Goal: Transaction & Acquisition: Purchase product/service

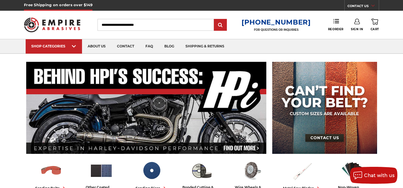
click at [353, 25] on link "Sign In" at bounding box center [357, 25] width 12 height 12
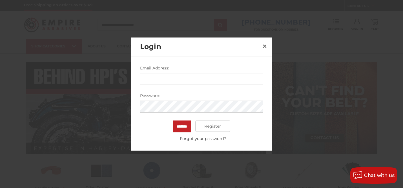
click at [358, 25] on div at bounding box center [201, 94] width 403 height 188
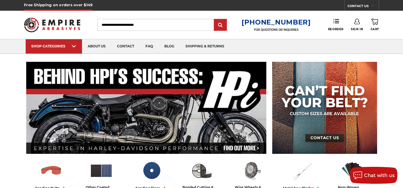
click at [358, 25] on link "Sign In" at bounding box center [357, 25] width 12 height 12
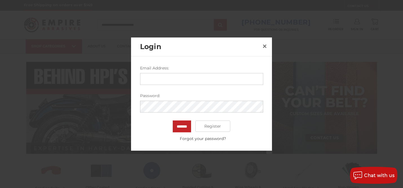
click at [158, 83] on input "Email Address:" at bounding box center [201, 79] width 123 height 12
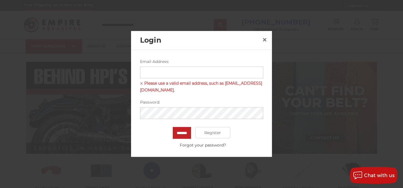
type input "**********"
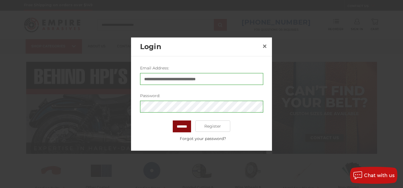
click at [181, 124] on input "*******" at bounding box center [182, 126] width 18 height 12
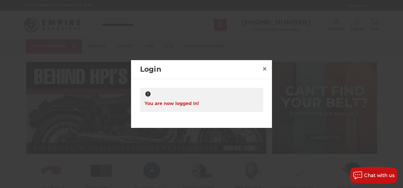
click at [360, 53] on div at bounding box center [201, 94] width 403 height 188
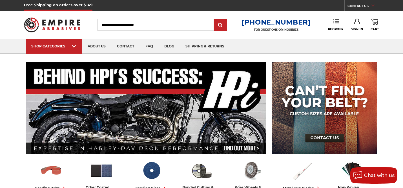
click at [337, 26] on link "Reorder" at bounding box center [336, 25] width 16 height 12
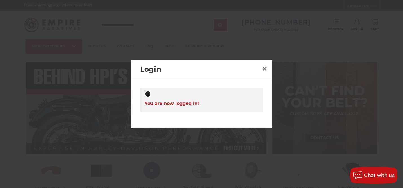
click at [361, 38] on div at bounding box center [201, 94] width 403 height 188
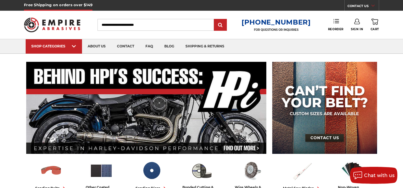
click at [336, 21] on icon at bounding box center [337, 21] width 6 height 6
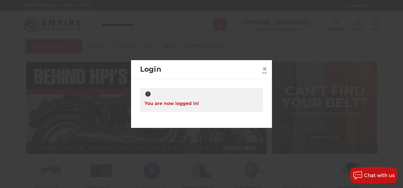
click at [263, 69] on span "×" at bounding box center [264, 68] width 5 height 11
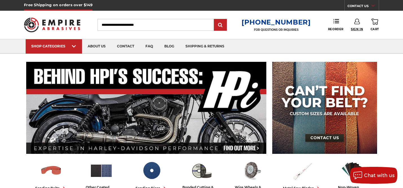
click at [357, 27] on span "Sign In" at bounding box center [357, 29] width 12 height 4
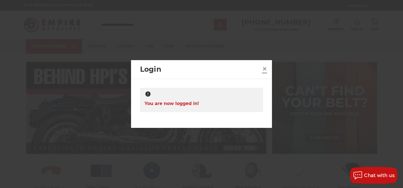
click at [265, 69] on span "×" at bounding box center [264, 68] width 5 height 11
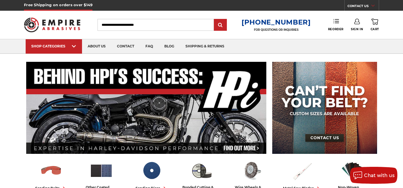
click at [337, 22] on use at bounding box center [337, 21] width 6 height 4
click at [333, 29] on span "Reorder" at bounding box center [333, 29] width 16 height 4
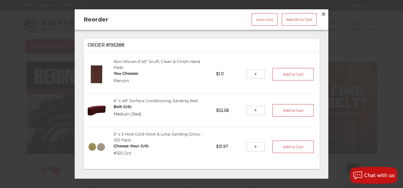
click at [255, 76] on input "tel" at bounding box center [256, 74] width 18 height 9
drag, startPoint x: 260, startPoint y: 72, endPoint x: 253, endPoint y: 73, distance: 6.5
click at [253, 73] on input "tel" at bounding box center [256, 74] width 18 height 9
click at [263, 73] on input "tel" at bounding box center [256, 74] width 18 height 9
type input "**"
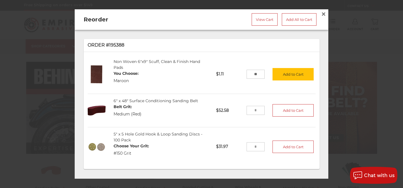
click at [251, 109] on input "tel" at bounding box center [256, 110] width 18 height 9
drag, startPoint x: 258, startPoint y: 110, endPoint x: 249, endPoint y: 110, distance: 8.7
click at [249, 110] on input "tel" at bounding box center [256, 110] width 18 height 9
type input "*"
click at [259, 146] on input "tel" at bounding box center [256, 146] width 18 height 9
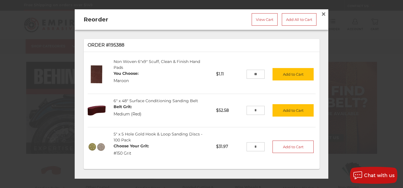
type input "*"
click at [294, 160] on li "5" x 5 Hole Gold Hook & Loop Sanding Discs - 100 Pack Choose Your Grit: #150 Gr…" at bounding box center [202, 146] width 228 height 39
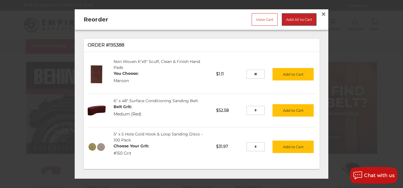
click at [295, 19] on link "Add All to Cart" at bounding box center [299, 19] width 35 height 12
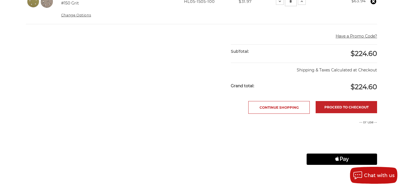
scroll to position [256, 0]
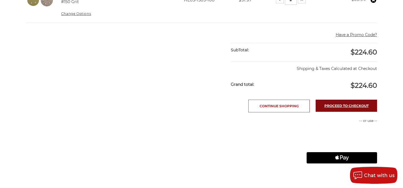
click at [354, 105] on link "Proceed to checkout" at bounding box center [346, 106] width 61 height 12
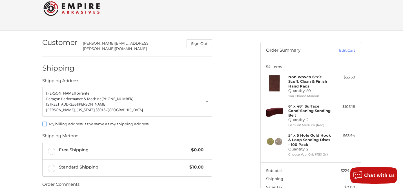
scroll to position [28, 0]
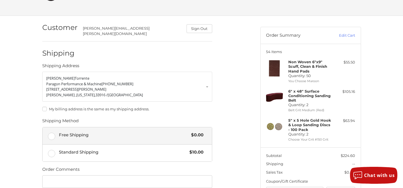
click at [54, 132] on label "Free Shipping $0.00" at bounding box center [127, 135] width 169 height 17
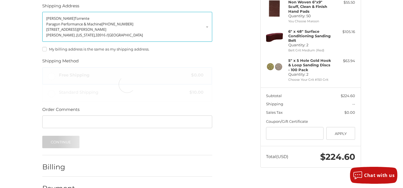
scroll to position [100, 0]
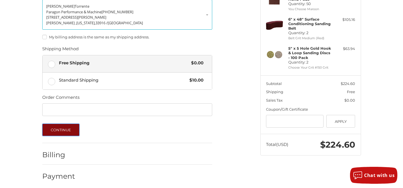
click at [62, 125] on button "Continue" at bounding box center [61, 130] width 38 height 12
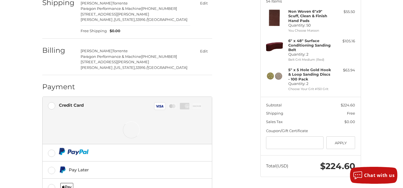
scroll to position [127, 0]
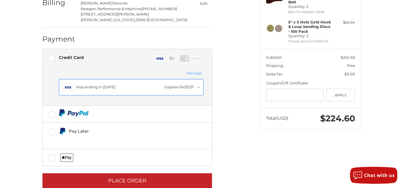
click at [98, 84] on div "Visa ending in [DATE]" at bounding box center [119, 87] width 86 height 6
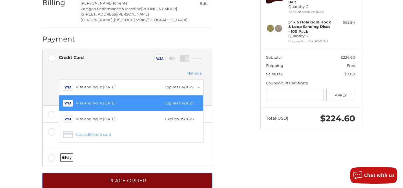
click at [137, 178] on button "Place Order" at bounding box center [127, 181] width 170 height 16
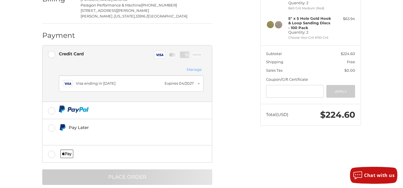
scroll to position [14, 0]
